Goal: Information Seeking & Learning: Understand process/instructions

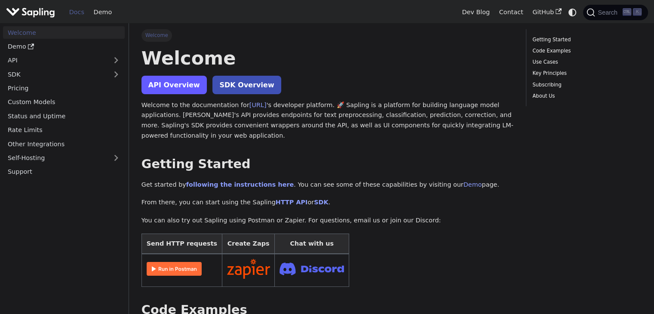
click at [192, 81] on link "API Overview" at bounding box center [173, 85] width 65 height 18
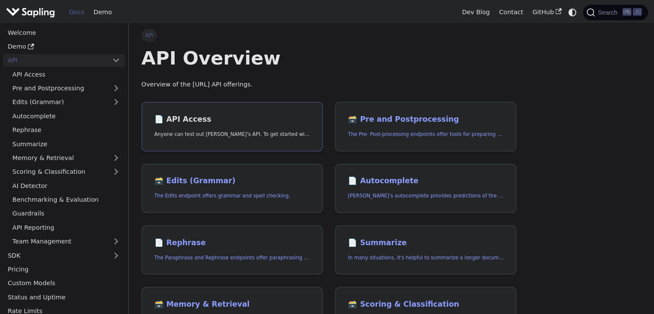
click at [224, 110] on link "📄️ API Access Anyone can test out [PERSON_NAME]'s API. To get started with the …" at bounding box center [231, 126] width 181 height 49
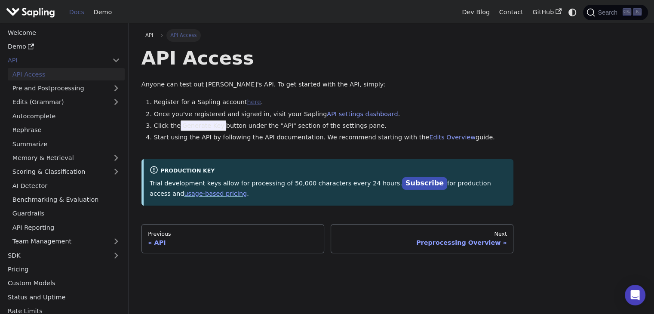
click at [247, 101] on link "here" at bounding box center [254, 101] width 14 height 7
